Goal: Information Seeking & Learning: Learn about a topic

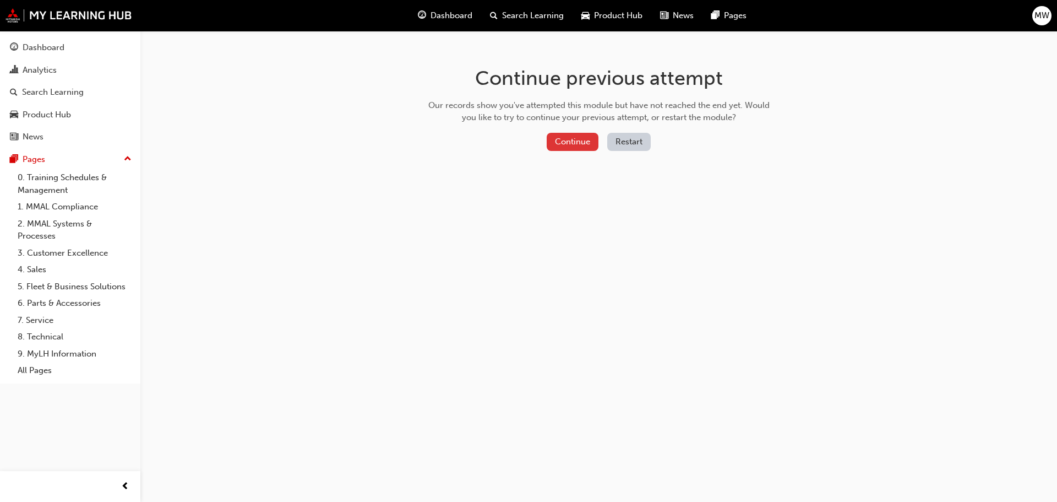
click at [571, 138] on button "Continue" at bounding box center [573, 142] width 52 height 18
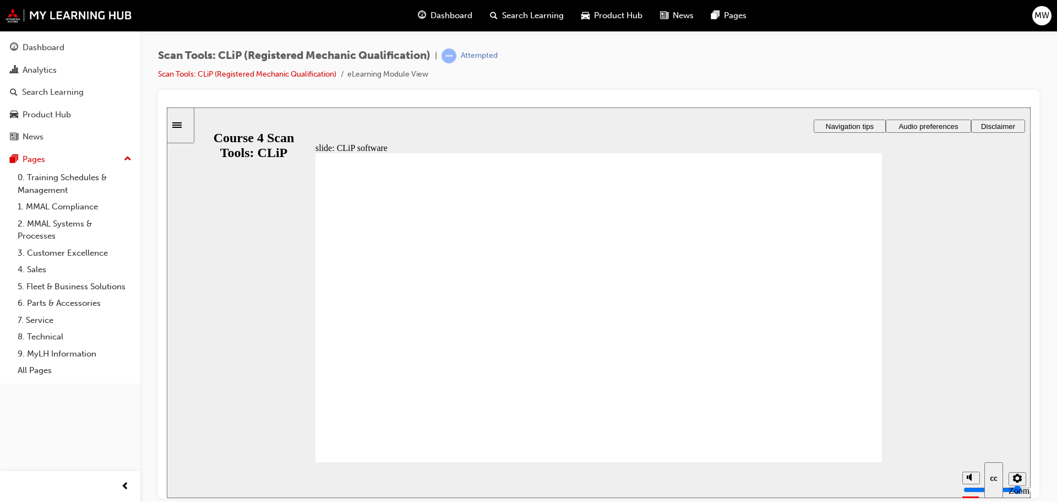
click at [63, 51] on div "Dashboard" at bounding box center [44, 47] width 42 height 13
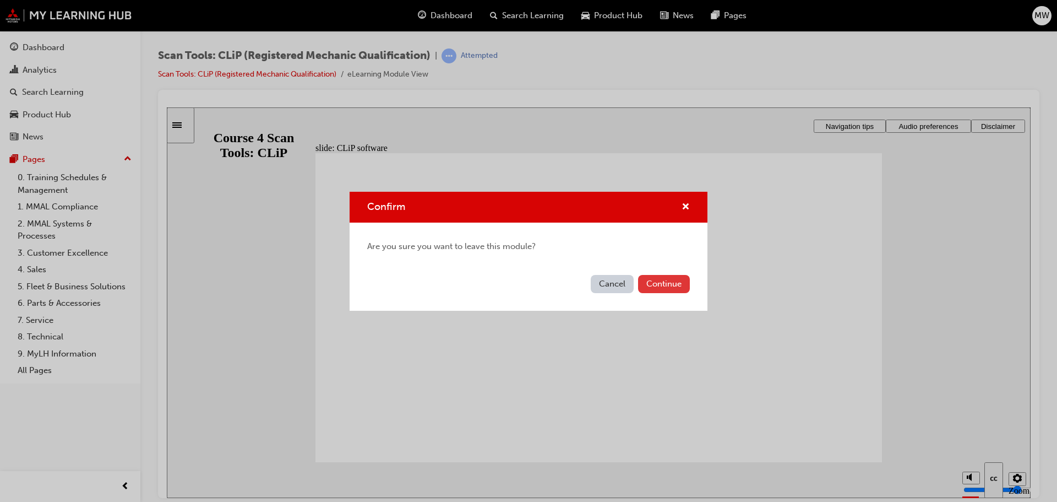
click at [673, 284] on button "Continue" at bounding box center [664, 284] width 52 height 18
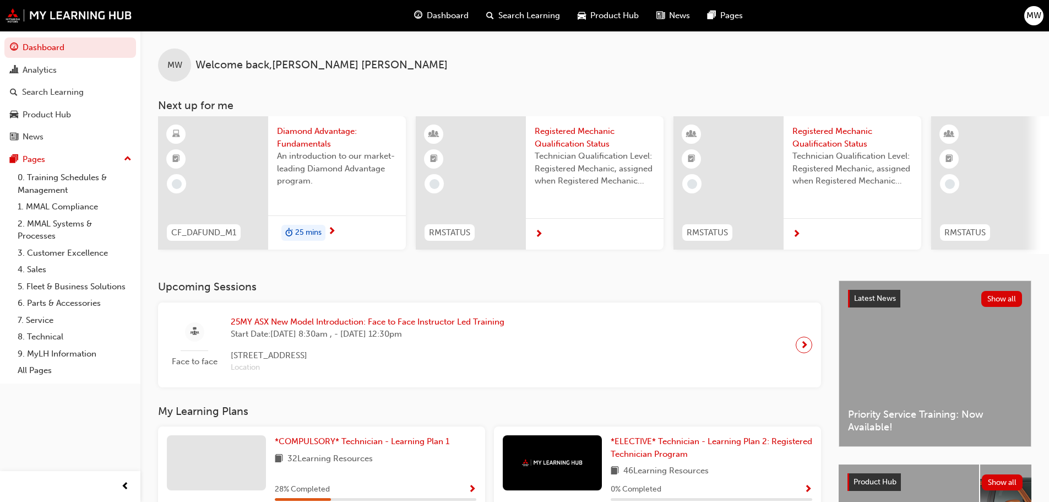
click at [807, 351] on span "next-icon" at bounding box center [804, 344] width 8 height 15
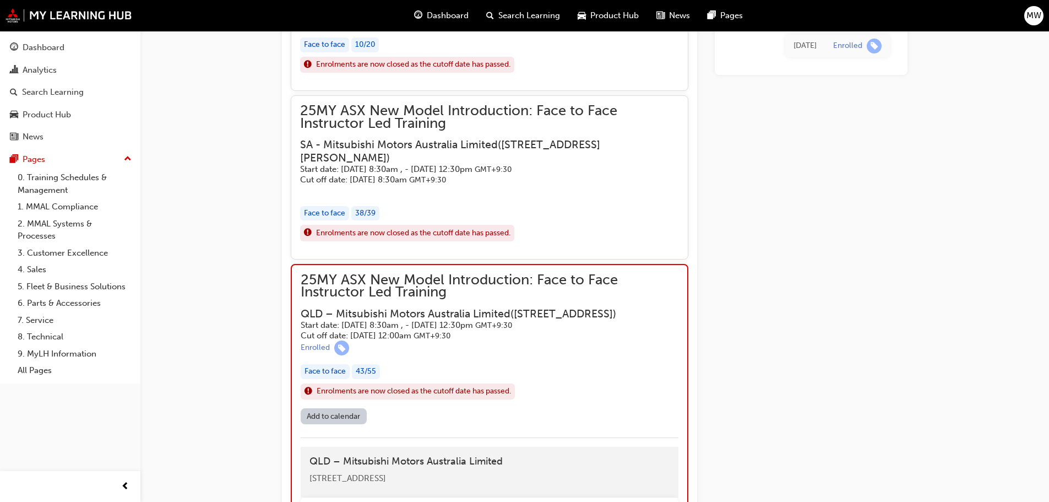
scroll to position [820, 0]
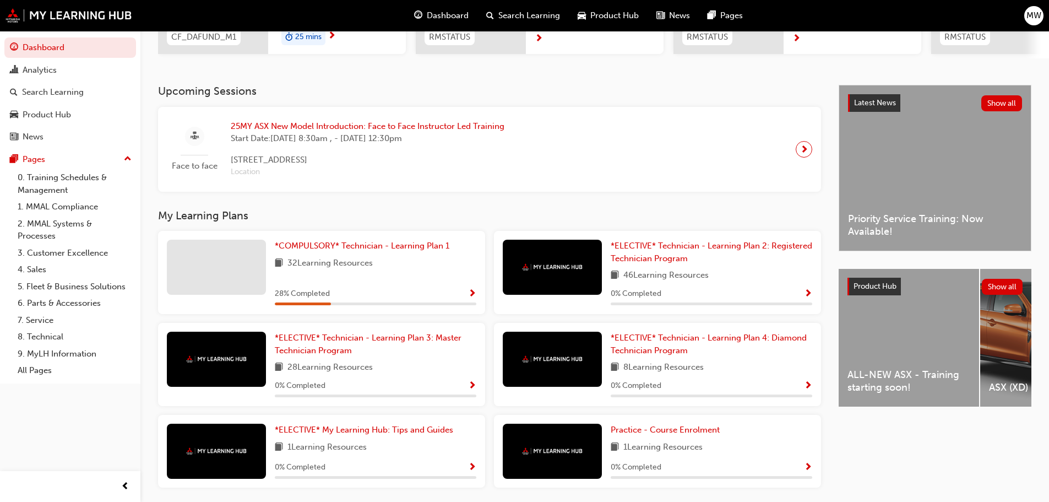
scroll to position [229, 0]
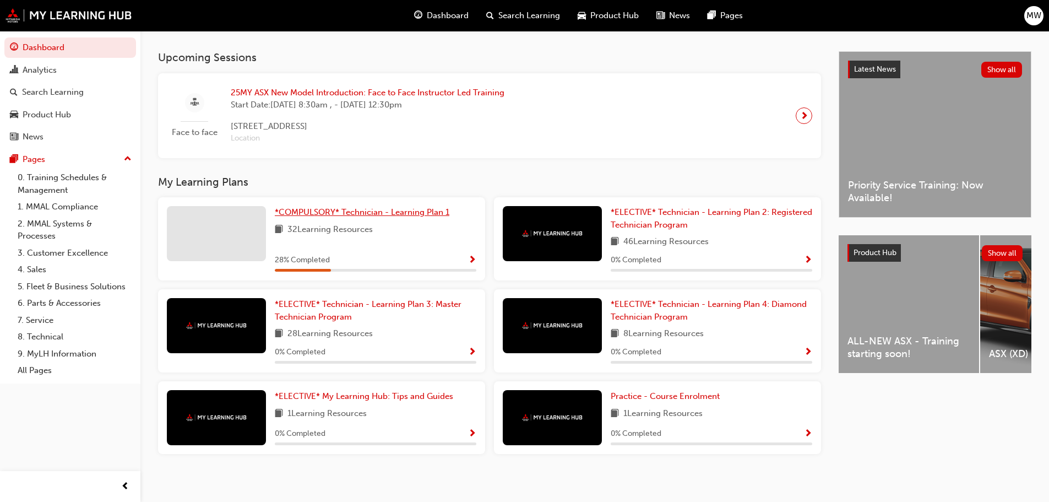
click at [389, 217] on span "*COMPULSORY* Technician - Learning Plan 1" at bounding box center [362, 212] width 175 height 10
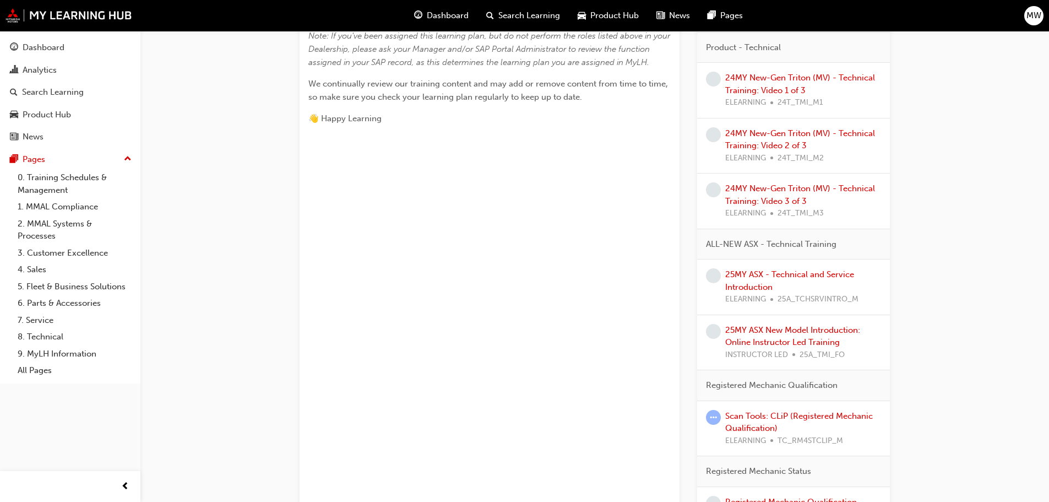
scroll to position [496, 0]
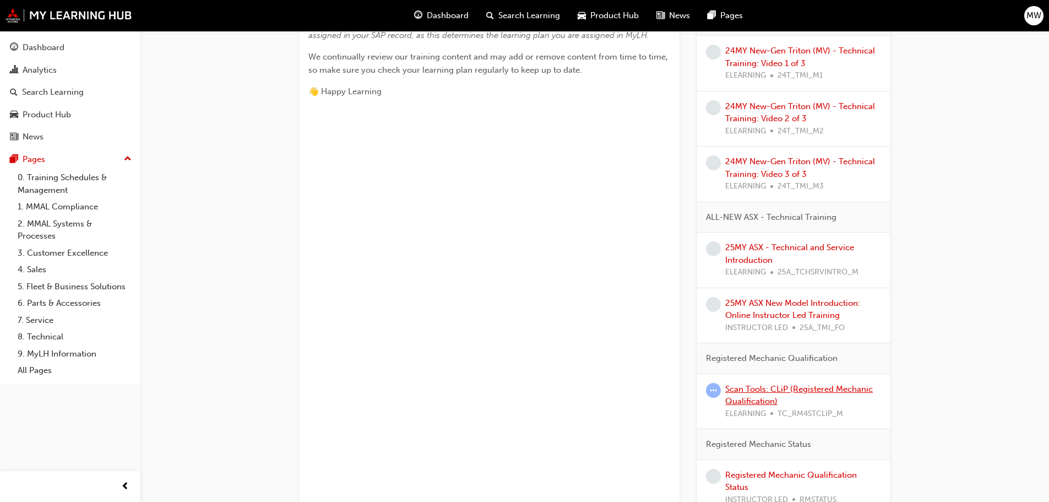
click at [827, 387] on link "Scan Tools: CLiP (Registered Mechanic Qualification)" at bounding box center [799, 395] width 148 height 23
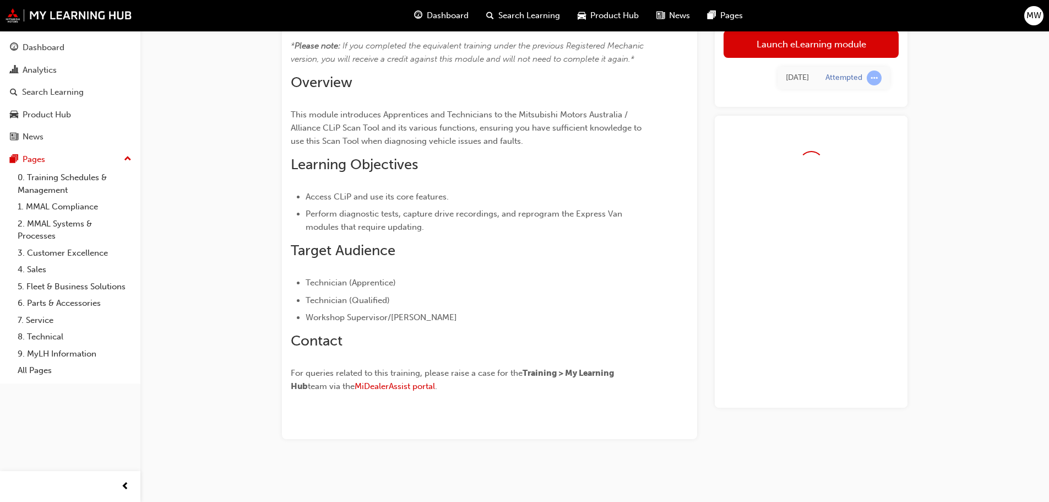
scroll to position [78, 0]
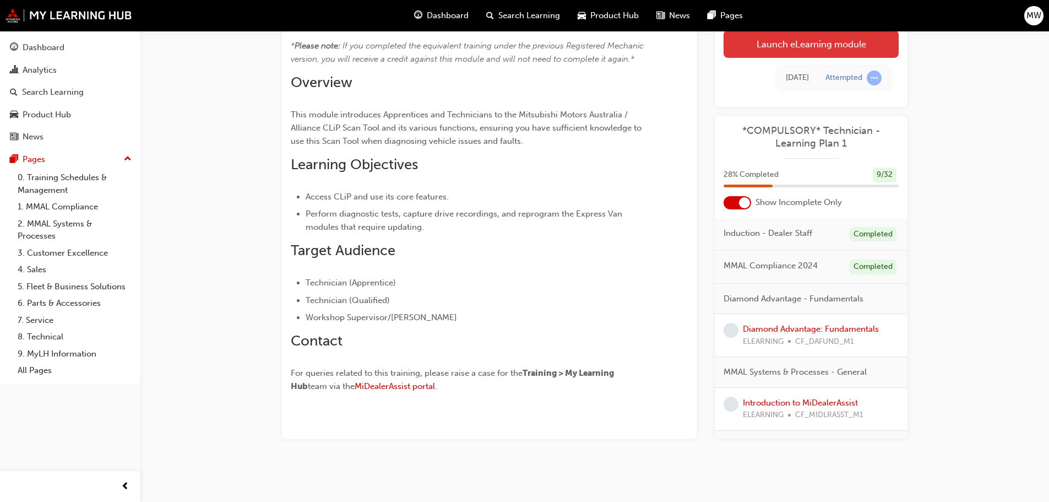
click at [750, 46] on link "Launch eLearning module" at bounding box center [811, 44] width 175 height 28
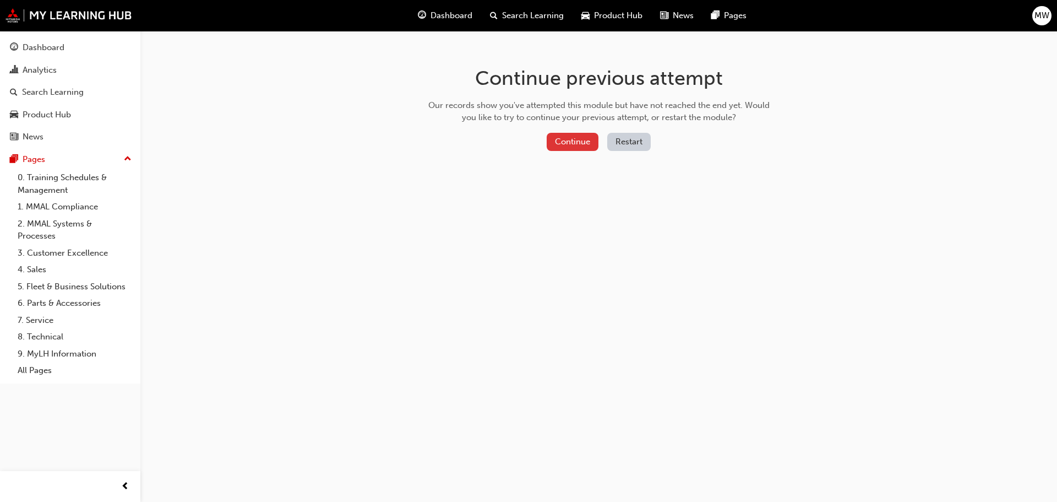
click at [594, 148] on button "Continue" at bounding box center [573, 142] width 52 height 18
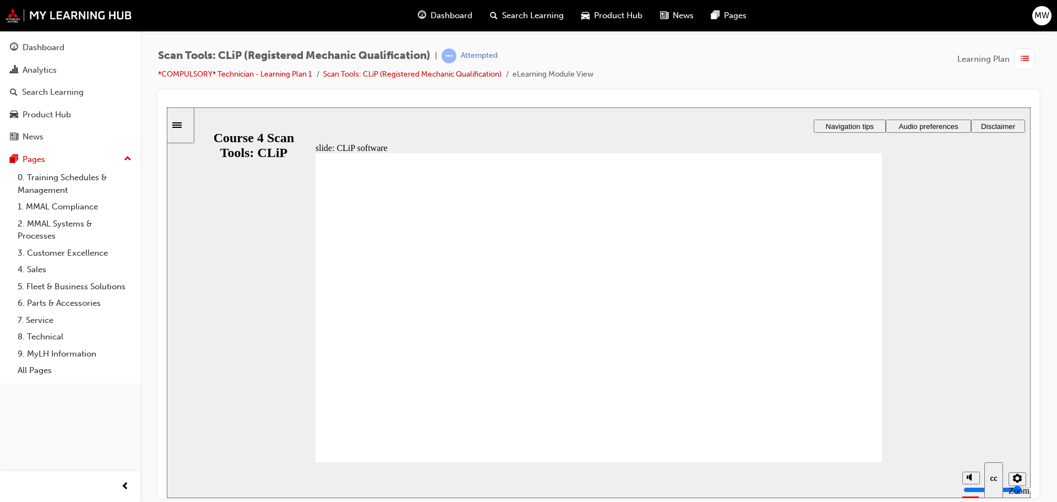
click at [447, 80] on li "Scan Tools: CLiP (Registered Mechanic Qualification)" at bounding box center [417, 74] width 189 height 13
click at [412, 72] on link "Scan Tools: CLiP (Registered Mechanic Qualification)" at bounding box center [412, 73] width 178 height 9
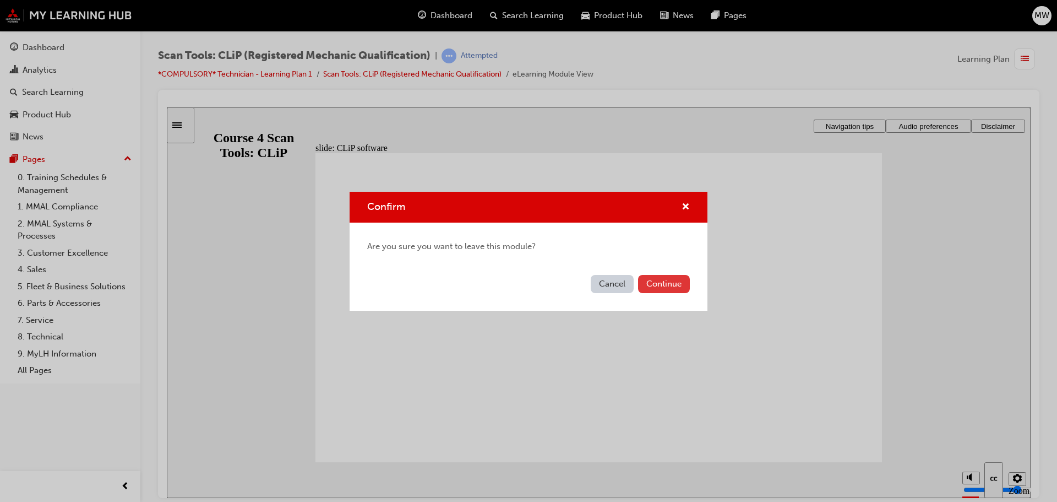
click at [661, 285] on button "Continue" at bounding box center [664, 284] width 52 height 18
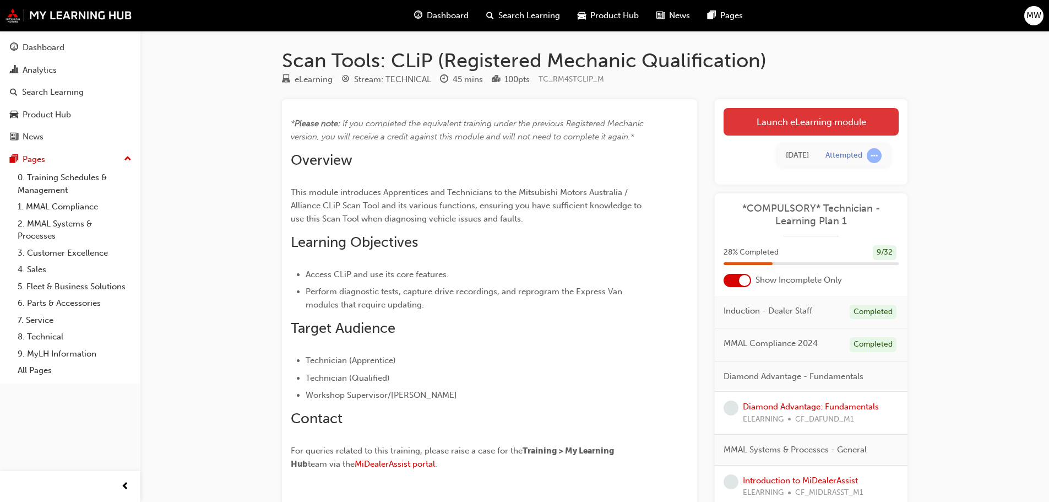
click at [799, 133] on link "Launch eLearning module" at bounding box center [811, 122] width 175 height 28
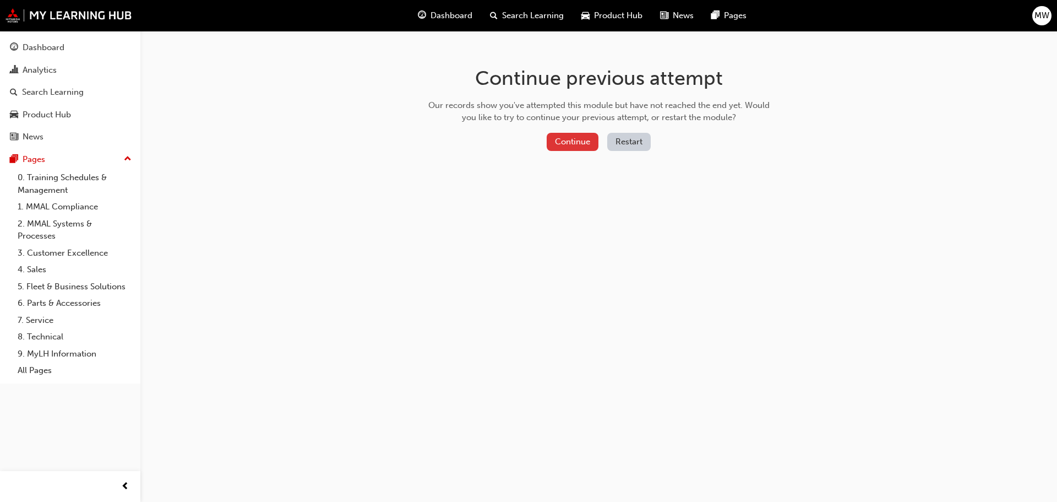
click at [551, 148] on button "Continue" at bounding box center [573, 142] width 52 height 18
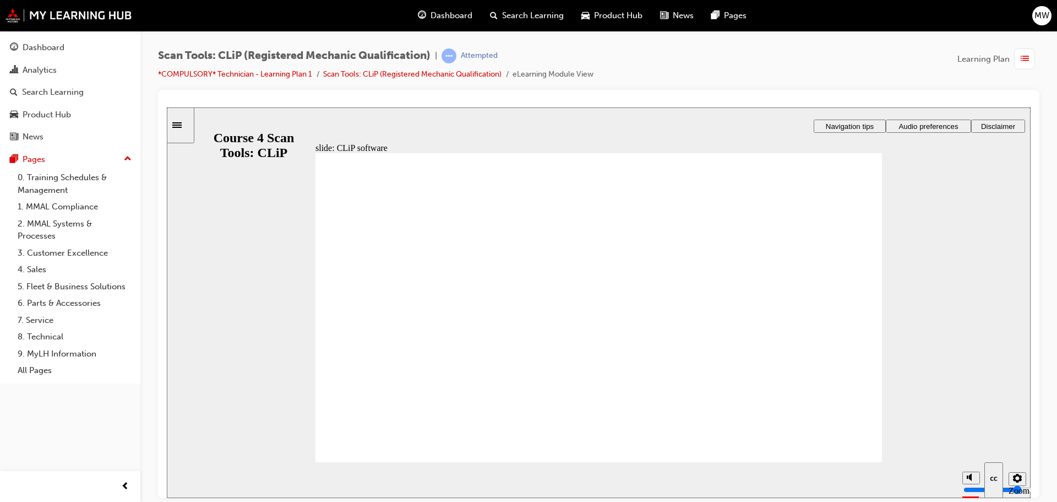
click at [232, 120] on div "slide: CLiP software You must watch the video to the end to be able to access p…" at bounding box center [599, 302] width 864 height 390
click at [177, 124] on div "Sidebar Toggle" at bounding box center [180, 125] width 19 height 8
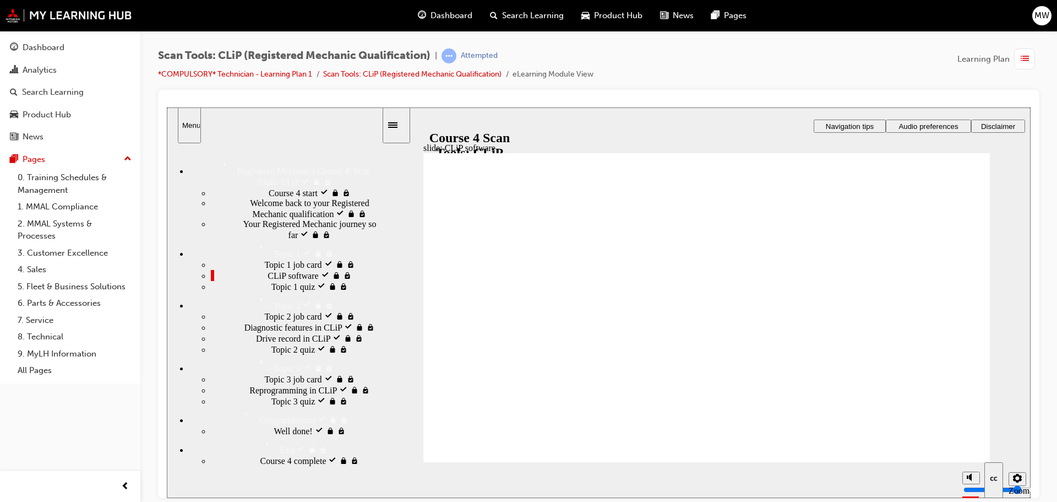
click at [268, 279] on span "CLiP software visited" at bounding box center [306, 274] width 77 height 10
click at [321, 280] on div "CLiP software visited CLiP software" at bounding box center [296, 274] width 171 height 11
drag, startPoint x: 321, startPoint y: 326, endPoint x: 301, endPoint y: 310, distance: 25.0
click at [321, 280] on div "CLiP software visited CLiP software" at bounding box center [296, 274] width 171 height 11
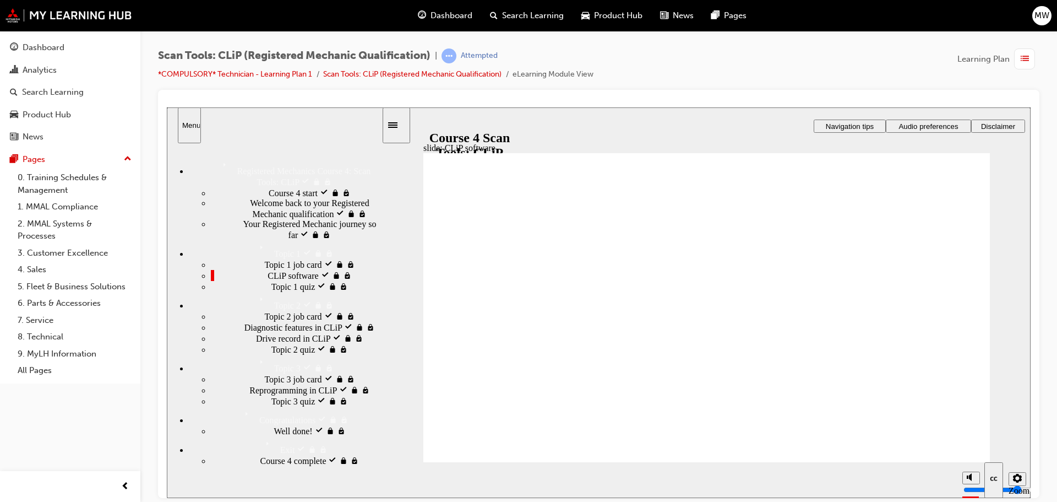
click at [301, 291] on ul "Topic 1 job card visited Topic 1 job card CLiP software visited CLiP software" at bounding box center [285, 274] width 193 height 33
click at [299, 269] on div "Topic 1 job card visited Topic 1 job card" at bounding box center [296, 263] width 171 height 11
drag, startPoint x: 316, startPoint y: 273, endPoint x: 318, endPoint y: 259, distance: 13.3
click at [323, 258] on div "Topic 1 Topic 1" at bounding box center [285, 249] width 193 height 19
click at [318, 240] on div "Your Registered Mechanic journey so far visited Your Registered Mechanic journe…" at bounding box center [296, 229] width 171 height 21
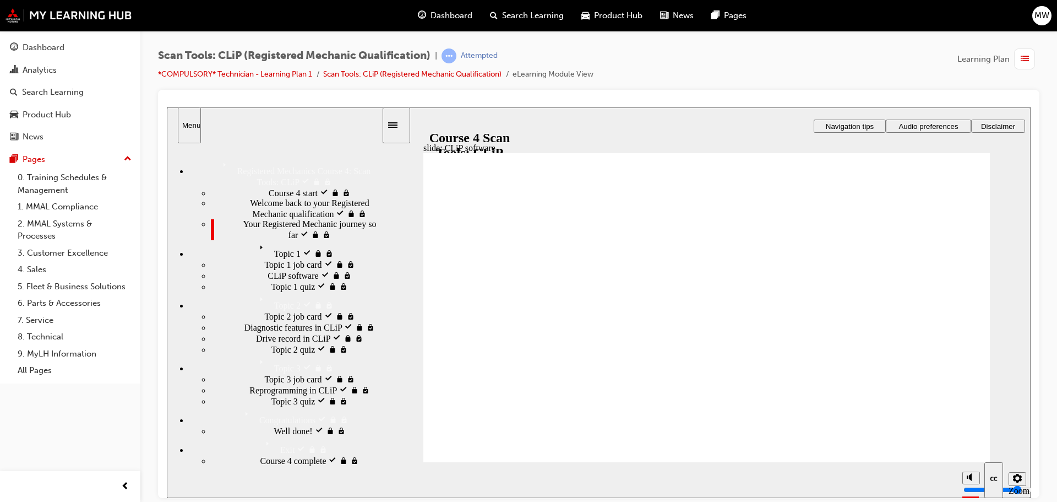
click at [322, 238] on span "Your Registered Mechanic journey so far visited" at bounding box center [312, 229] width 138 height 20
click at [282, 240] on div "Your Registered Mechanic journey so far visited Your Registered Mechanic journe…" at bounding box center [296, 229] width 171 height 21
click at [268, 238] on span "Your Registered Mechanic journey so far visited" at bounding box center [312, 229] width 138 height 20
drag, startPoint x: 268, startPoint y: 249, endPoint x: 658, endPoint y: 271, distance: 390.0
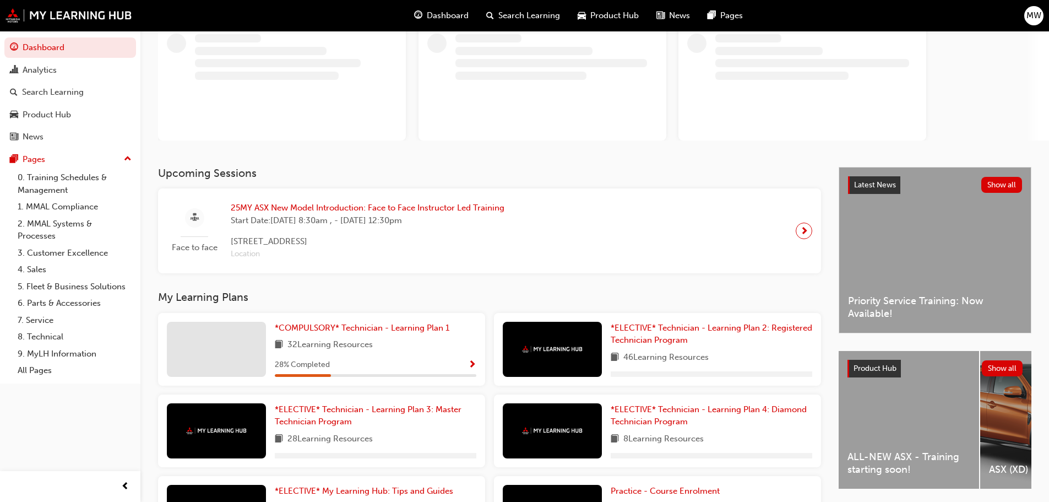
scroll to position [55, 0]
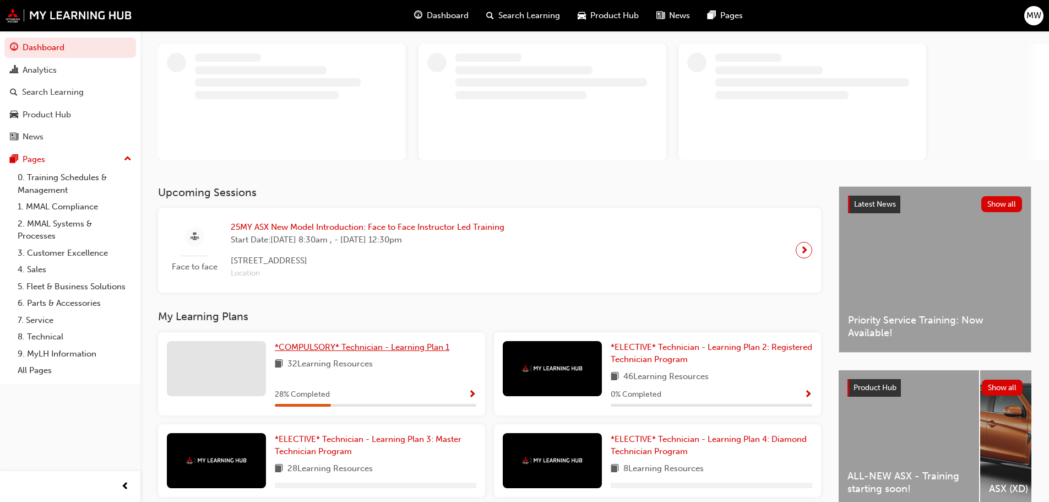
click at [384, 348] on span "*COMPULSORY* Technician - Learning Plan 1" at bounding box center [362, 347] width 175 height 10
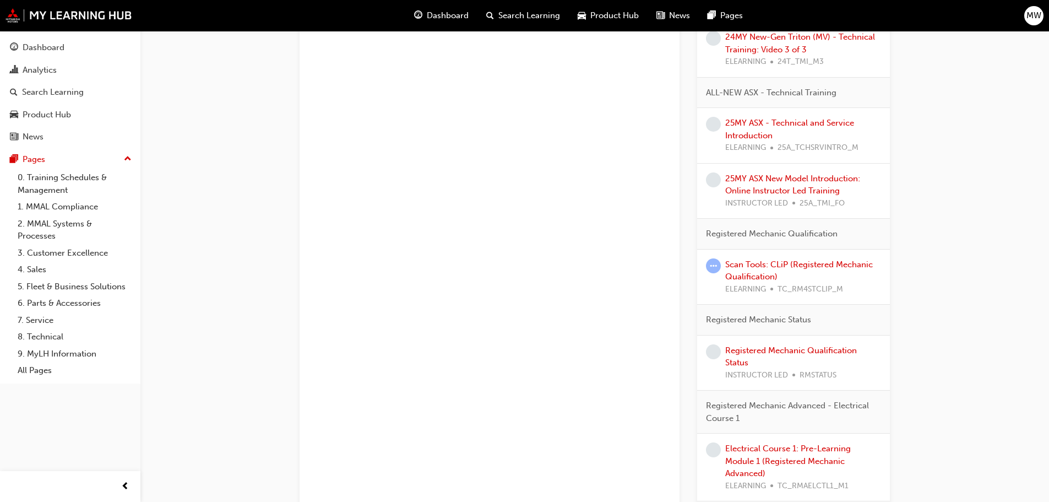
scroll to position [595, 0]
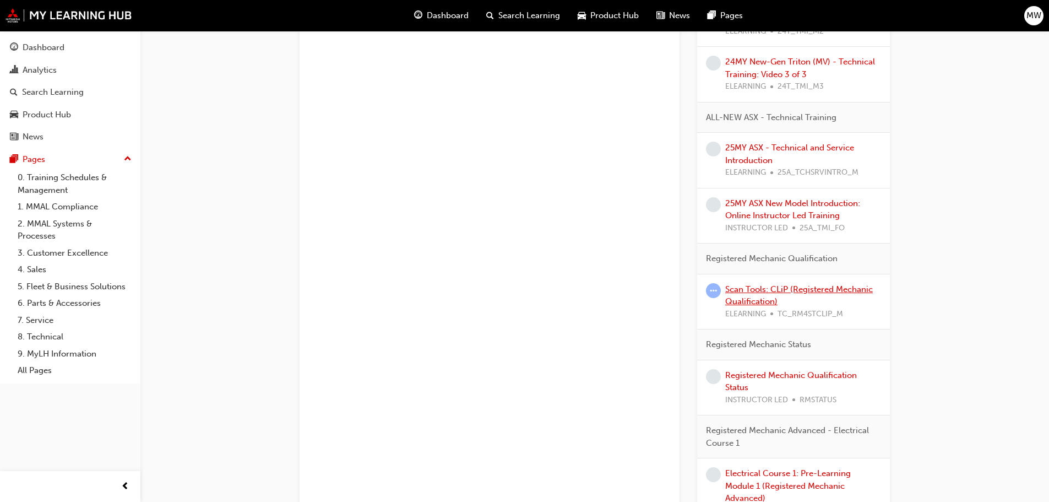
click at [835, 292] on link "Scan Tools: CLiP (Registered Mechanic Qualification)" at bounding box center [799, 295] width 148 height 23
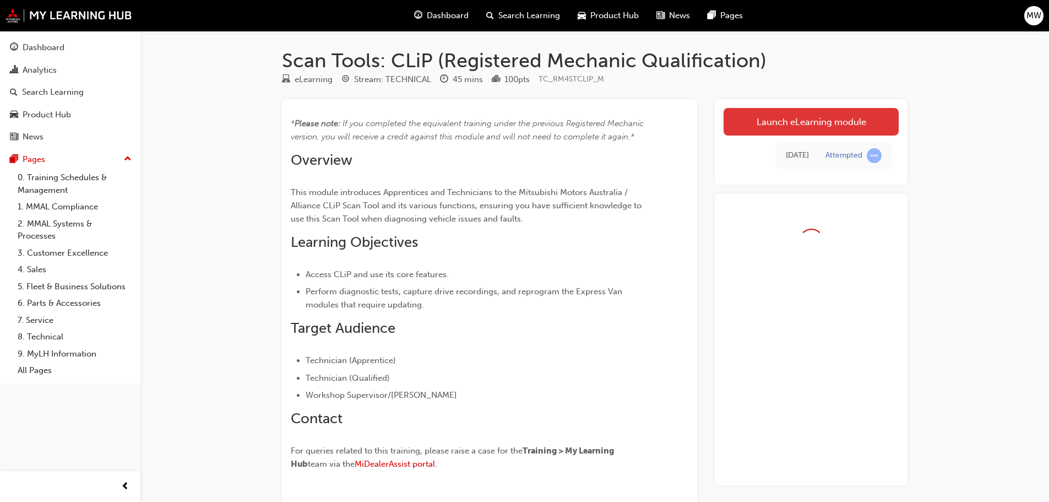
click at [809, 123] on link "Launch eLearning module" at bounding box center [811, 122] width 175 height 28
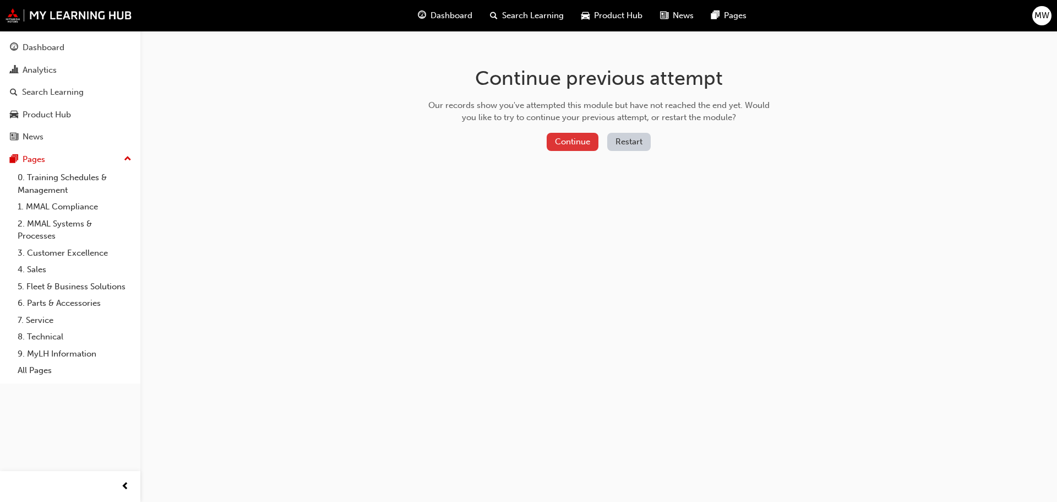
click at [558, 137] on button "Continue" at bounding box center [573, 142] width 52 height 18
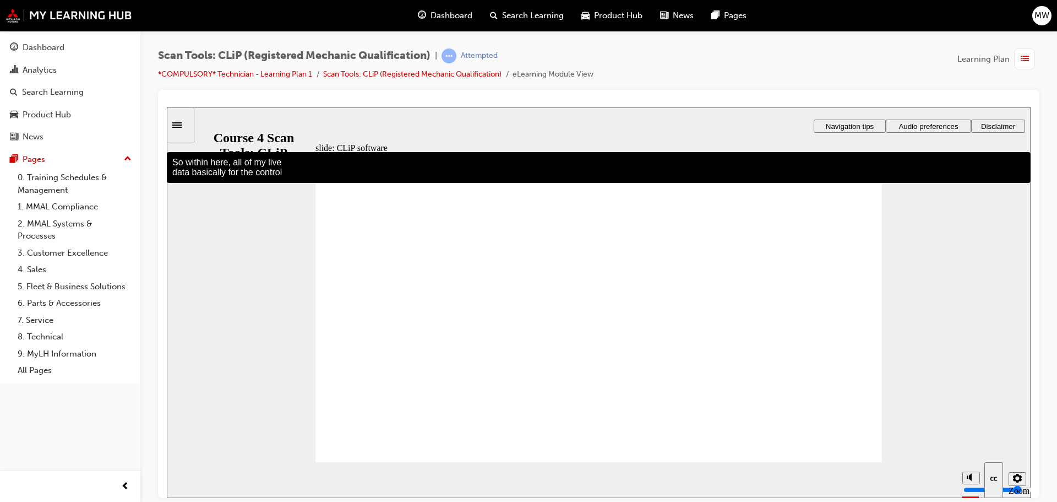
drag, startPoint x: 431, startPoint y: 400, endPoint x: 433, endPoint y: 413, distance: 12.9
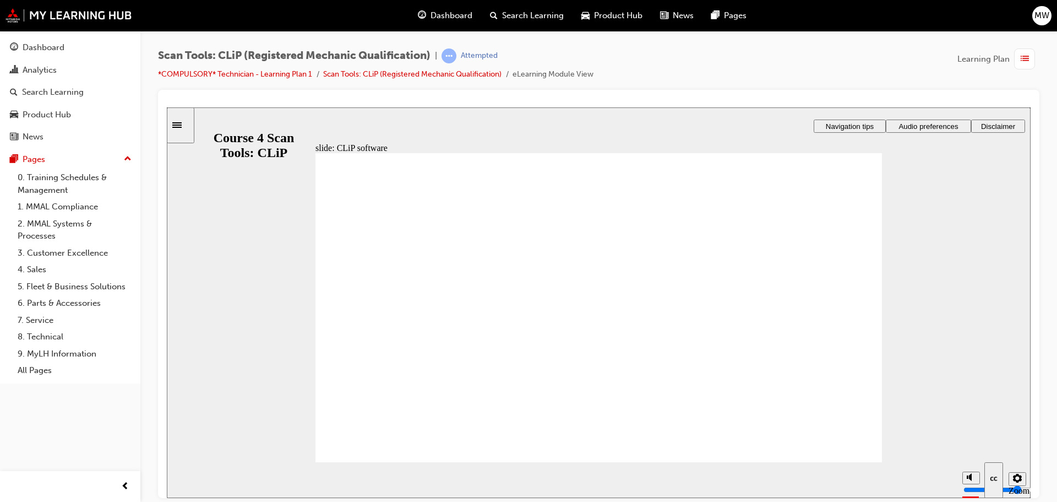
checkbox input "true"
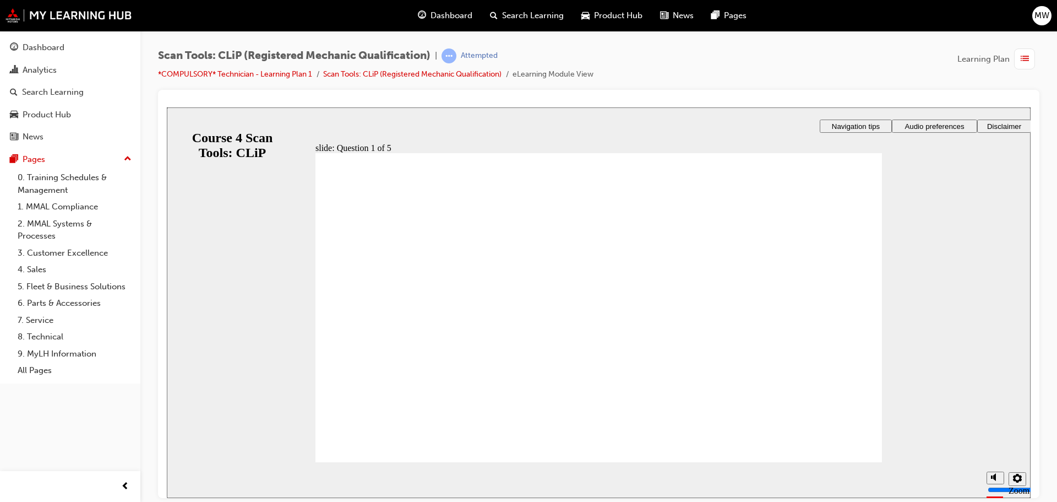
radio input "false"
radio input "true"
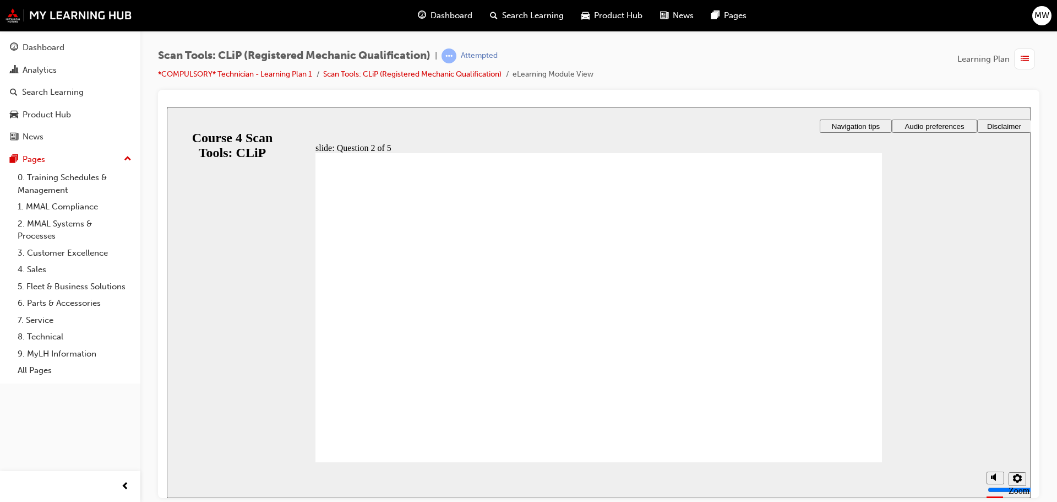
drag, startPoint x: 644, startPoint y: 381, endPoint x: 653, endPoint y: 385, distance: 9.9
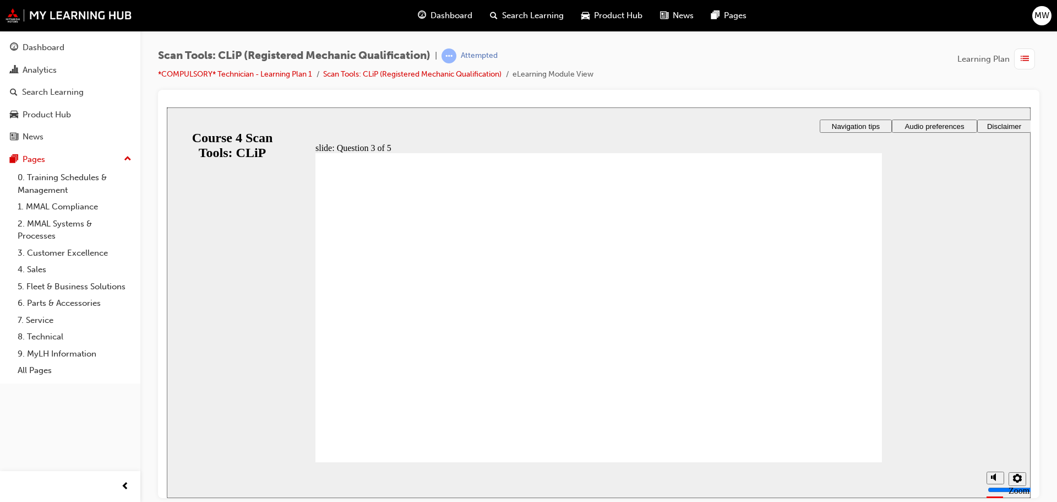
radio input "true"
drag, startPoint x: 562, startPoint y: 377, endPoint x: 579, endPoint y: 386, distance: 19.2
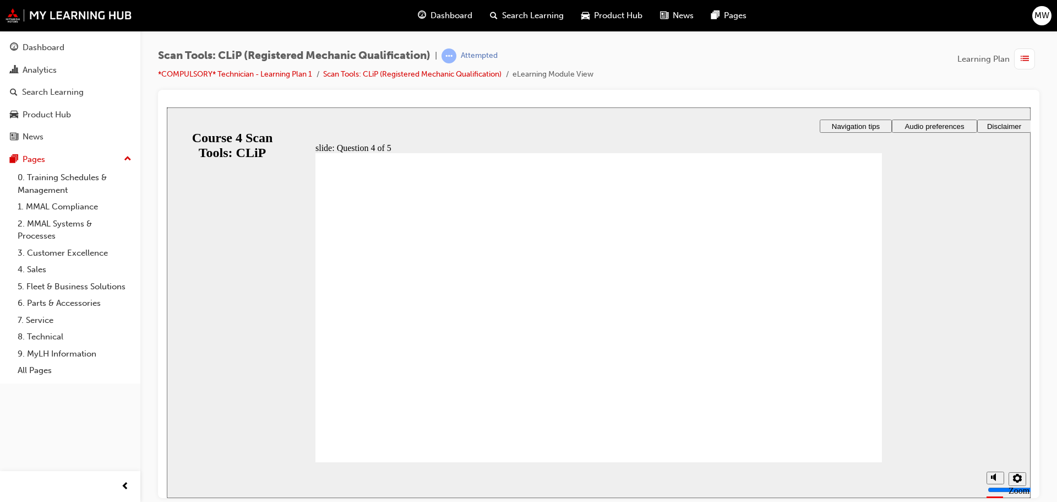
radio input "true"
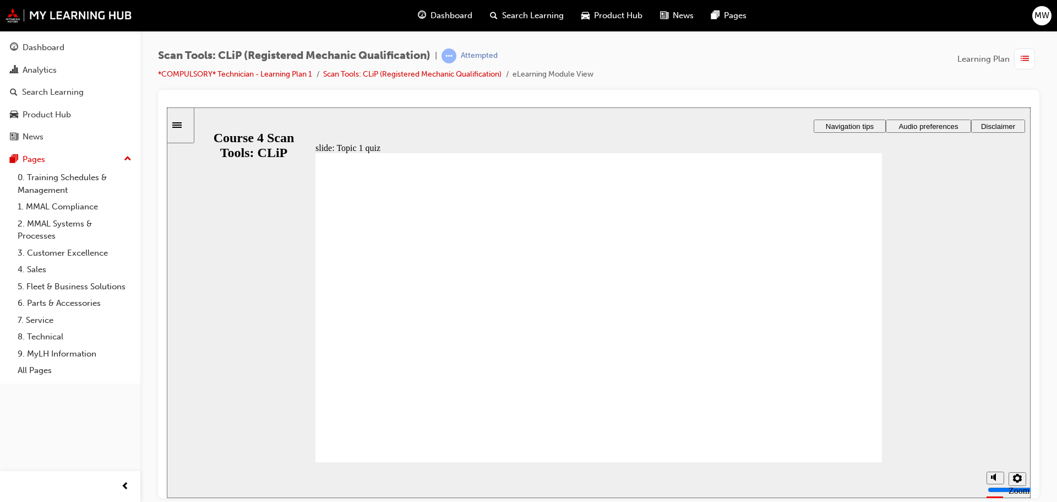
checkbox input "true"
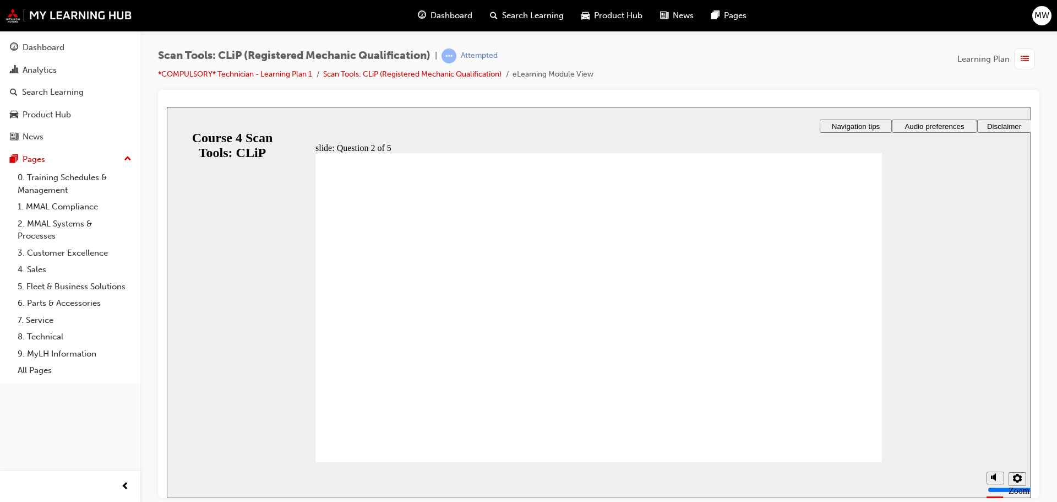
radio input "true"
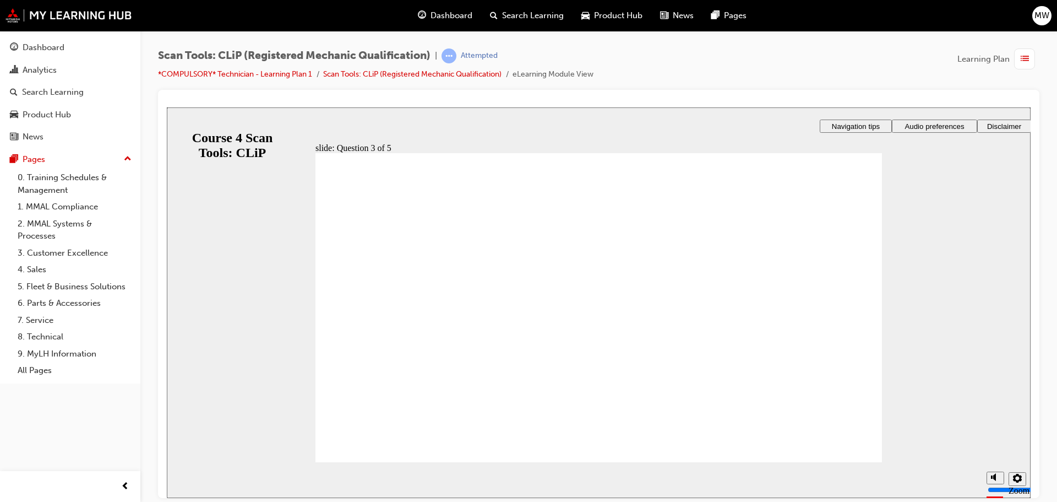
radio input "true"
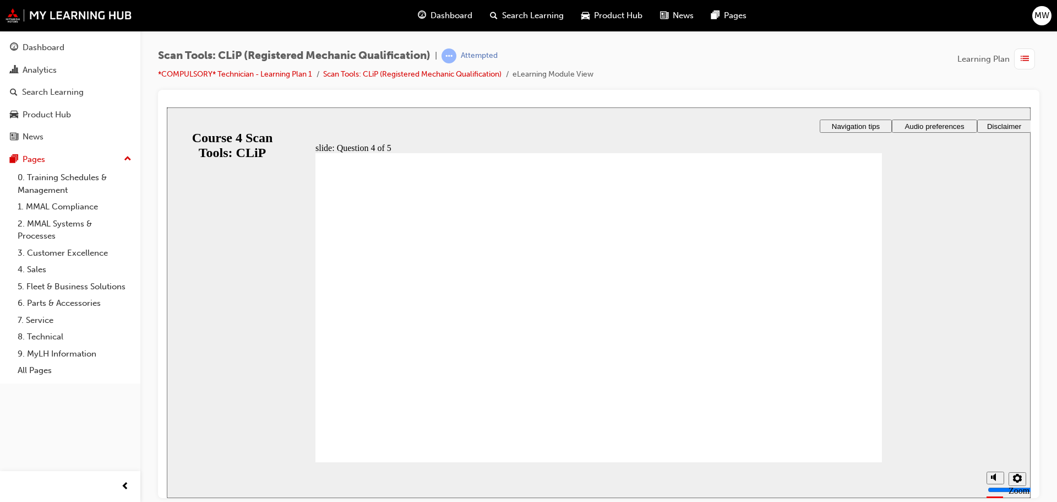
radio input "true"
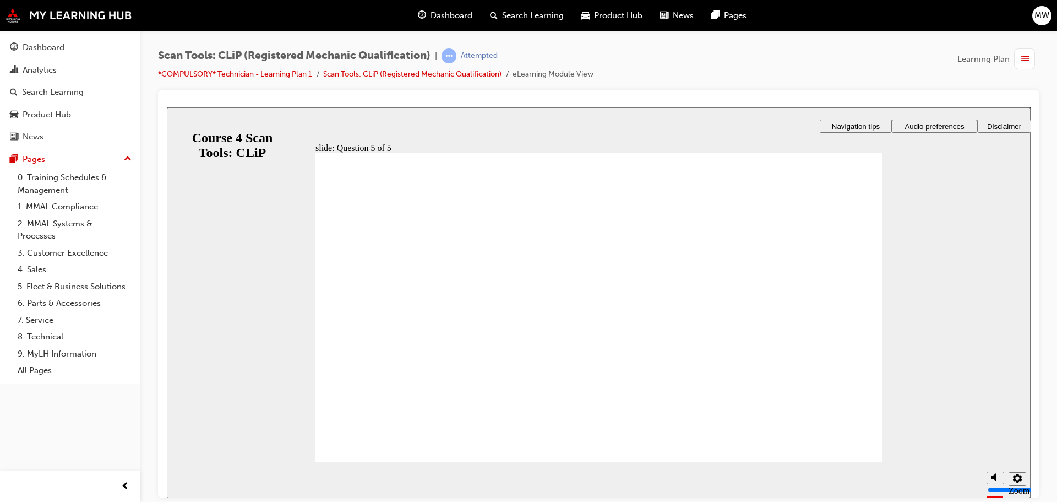
checkbox input "true"
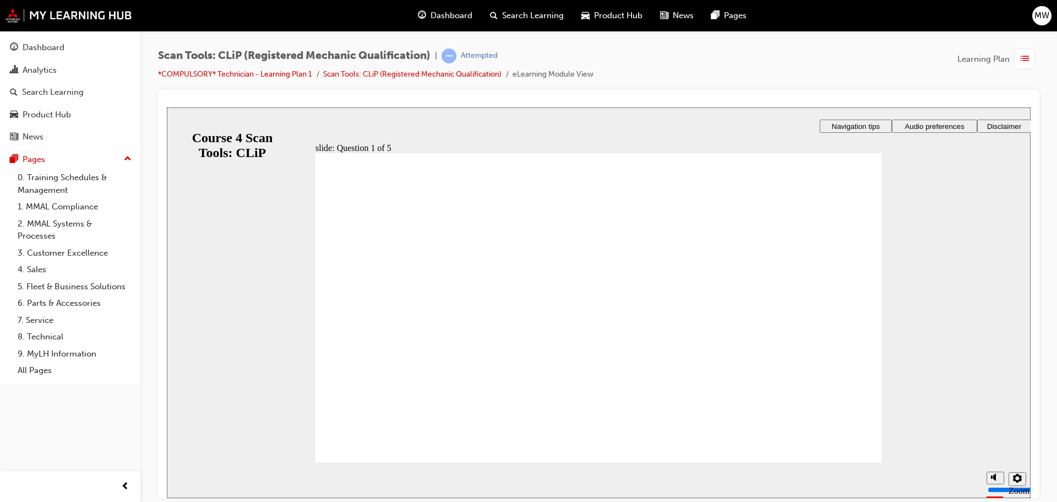
checkbox input "true"
radio input "true"
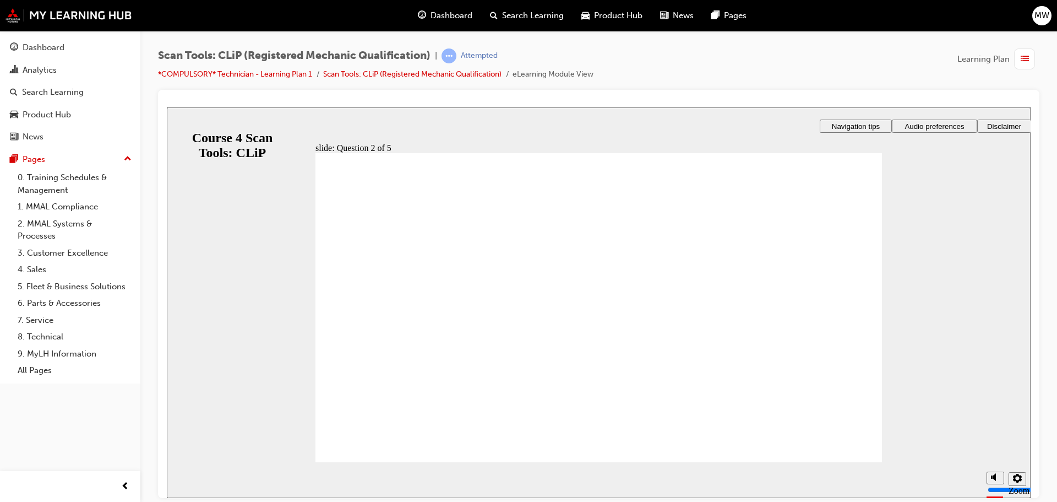
radio input "true"
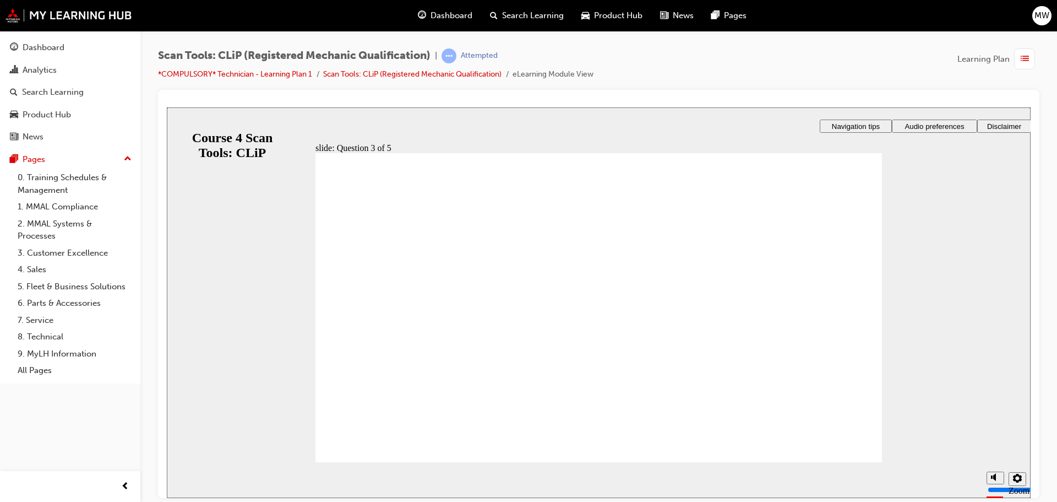
radio input "true"
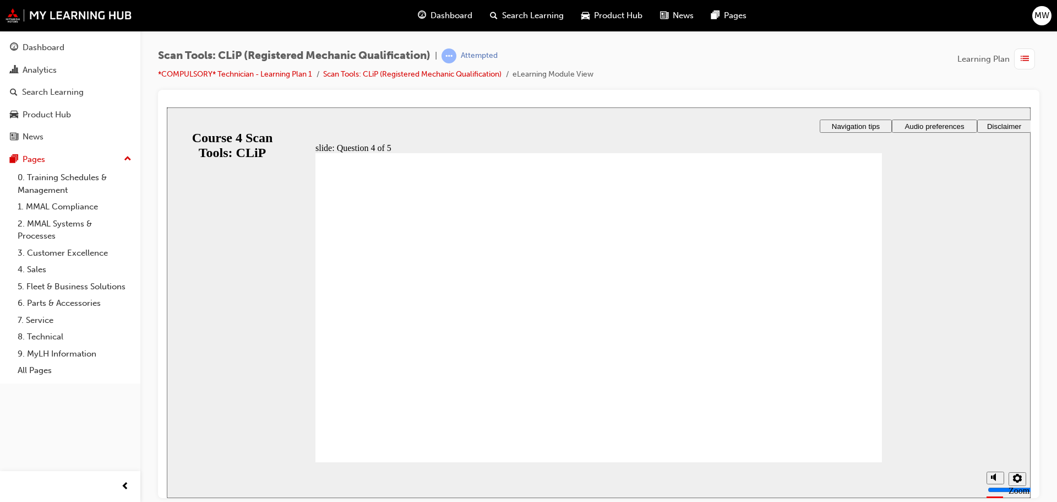
radio input "true"
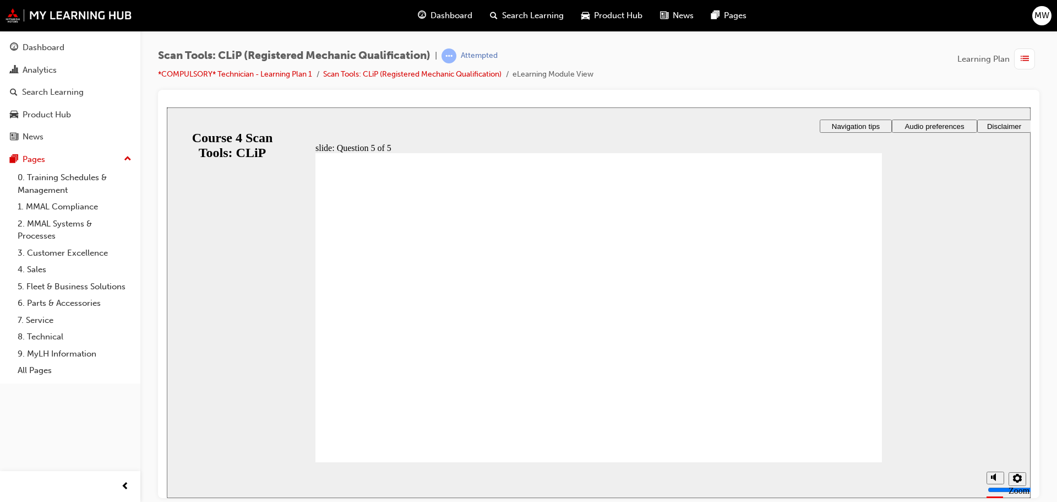
click at [863, 463] on section "Playback Speed 2 1.75 1.5 1.25 0.75" at bounding box center [599, 480] width 864 height 36
